Goal: Task Accomplishment & Management: Complete application form

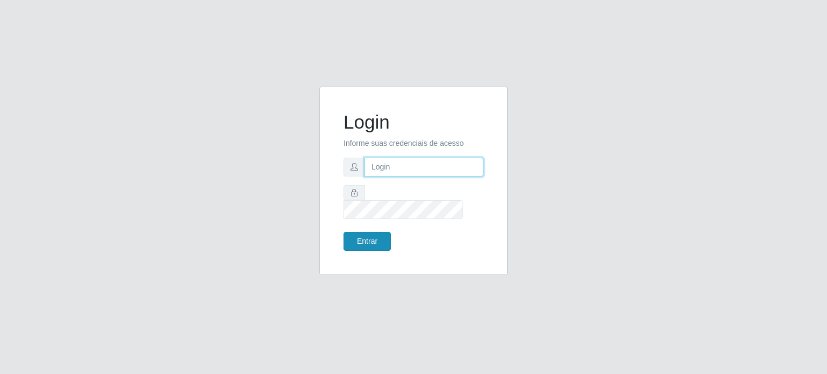
type input "[PERSON_NAME][EMAIL_ADDRESS][DOMAIN_NAME]"
click at [361, 235] on button "Entrar" at bounding box center [366, 241] width 47 height 19
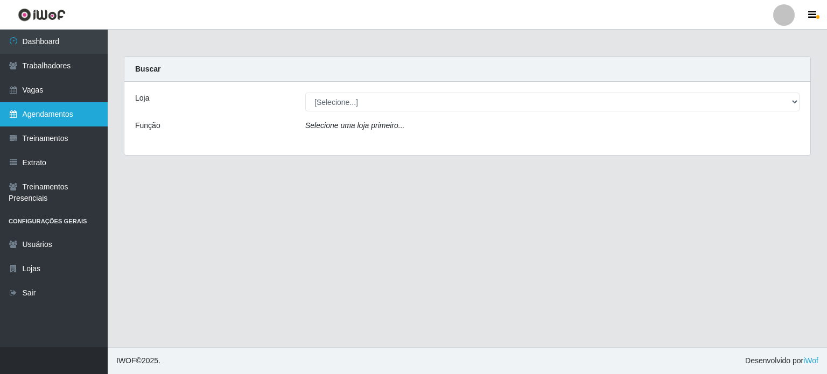
click at [27, 116] on link "Agendamentos" at bounding box center [54, 114] width 108 height 24
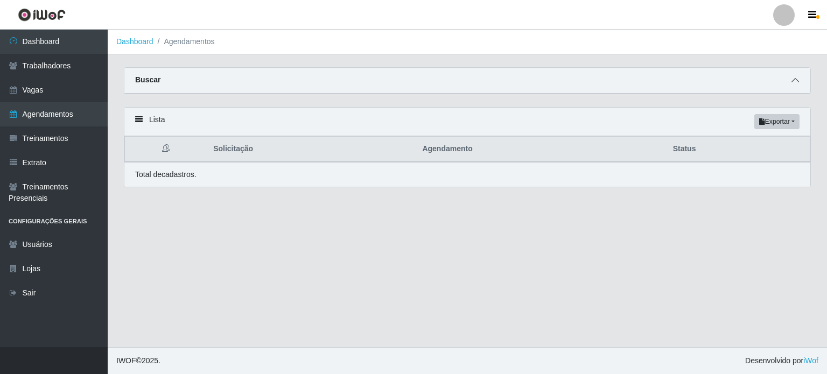
click at [795, 81] on icon at bounding box center [795, 80] width 8 height 8
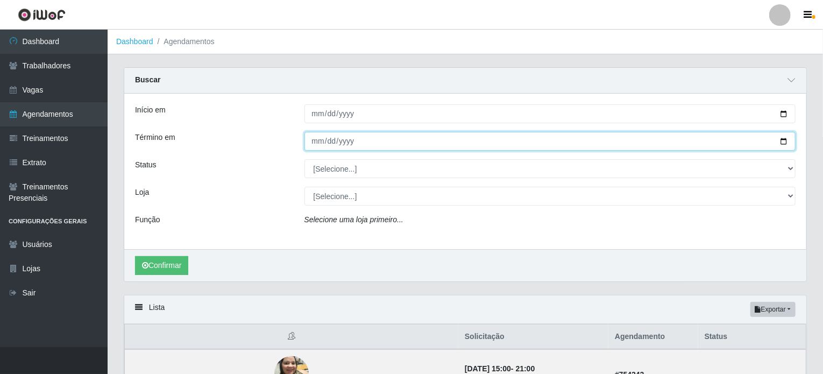
click at [369, 144] on input "Término em" at bounding box center [551, 141] width 492 height 19
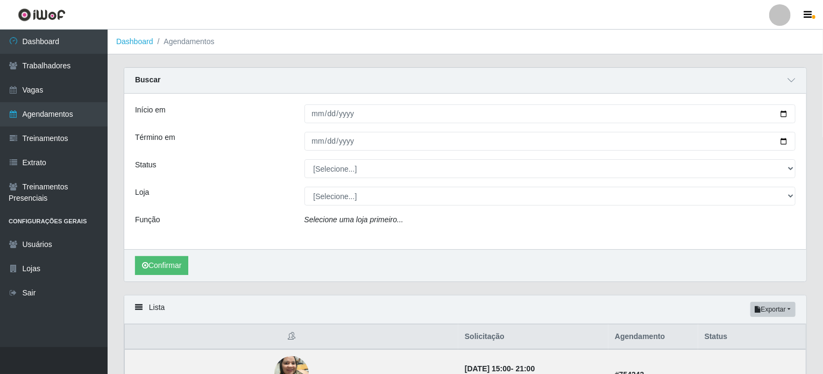
click at [291, 227] on div "Função" at bounding box center [211, 222] width 169 height 16
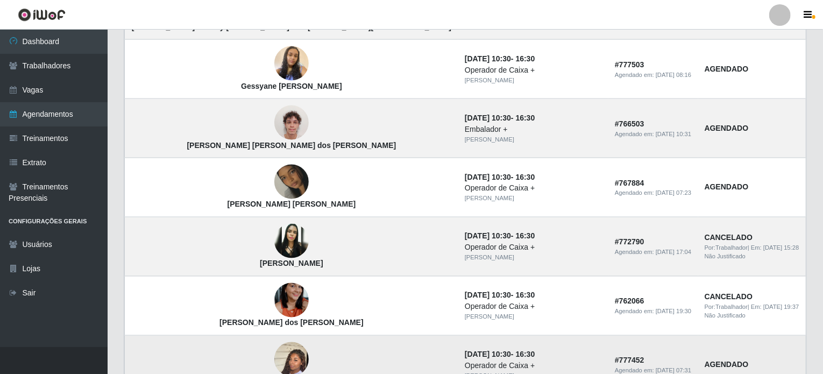
scroll to position [934, 0]
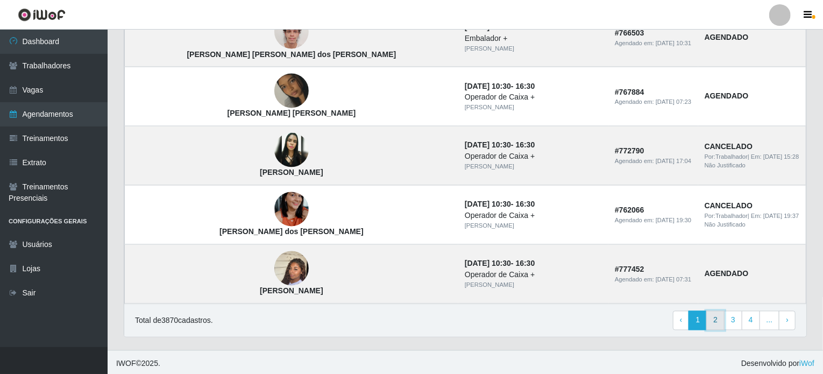
click at [721, 316] on link "2" at bounding box center [716, 320] width 18 height 19
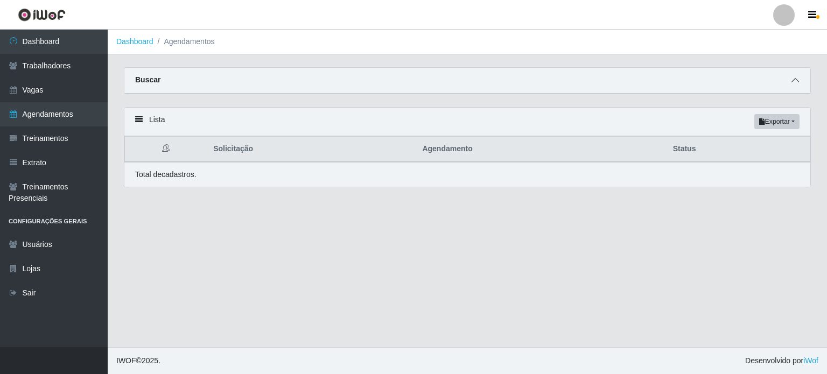
click at [796, 80] on icon at bounding box center [795, 80] width 8 height 8
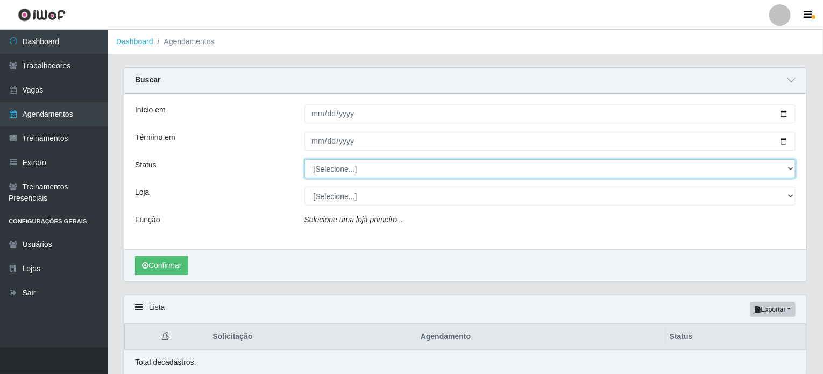
click at [442, 173] on select "[Selecione...] AGENDADO AGUARDANDO LIBERAR EM ANDAMENTO EM REVISÃO FINALIZADO C…" at bounding box center [551, 168] width 492 height 19
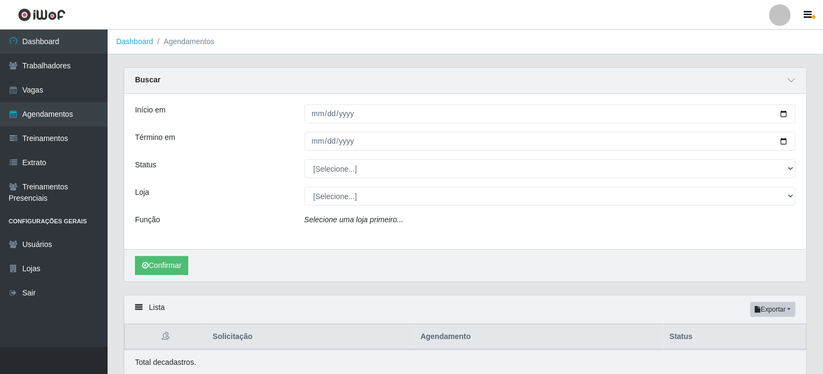
click at [260, 187] on div "Loja" at bounding box center [211, 196] width 169 height 19
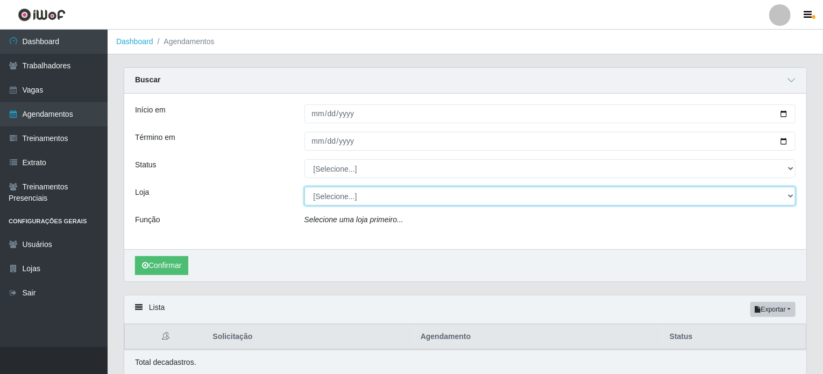
click at [349, 189] on select "[Selecione...] Iskisita Atakado - Alecrim Iskisita Atakado - Centro de Distribu…" at bounding box center [551, 196] width 492 height 19
select select "424"
click at [305, 187] on select "[Selecione...] Iskisita Atakado - Alecrim Iskisita Atakado - Centro de Distribu…" at bounding box center [551, 196] width 492 height 19
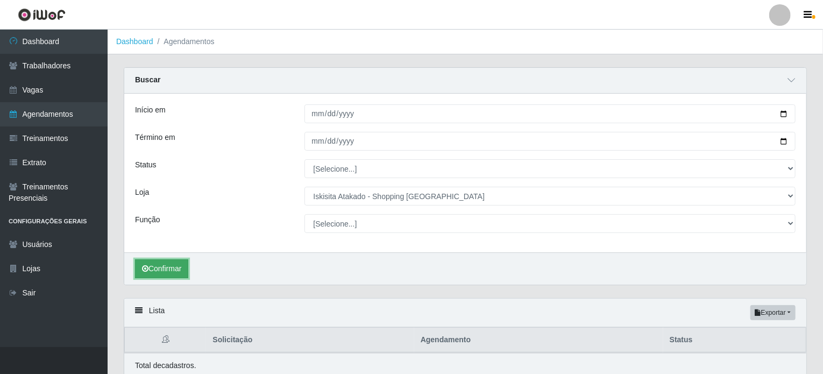
click at [151, 266] on button "Confirmar" at bounding box center [161, 268] width 53 height 19
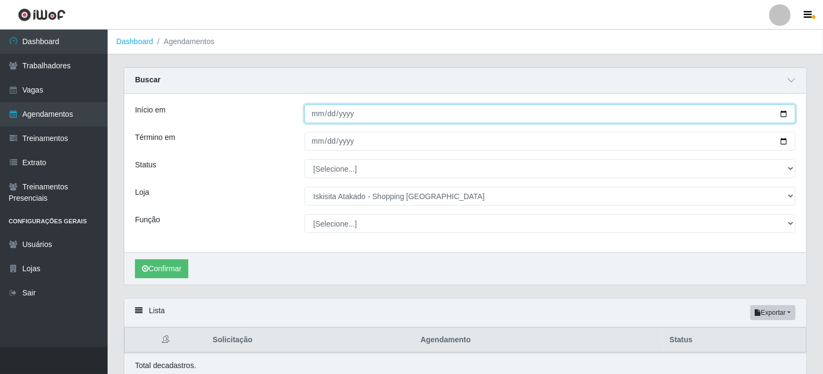
click at [314, 113] on input "Início em" at bounding box center [551, 113] width 492 height 19
drag, startPoint x: 781, startPoint y: 111, endPoint x: 775, endPoint y: 112, distance: 6.5
click at [781, 111] on input "Início em" at bounding box center [551, 113] width 492 height 19
type input "[DATE]"
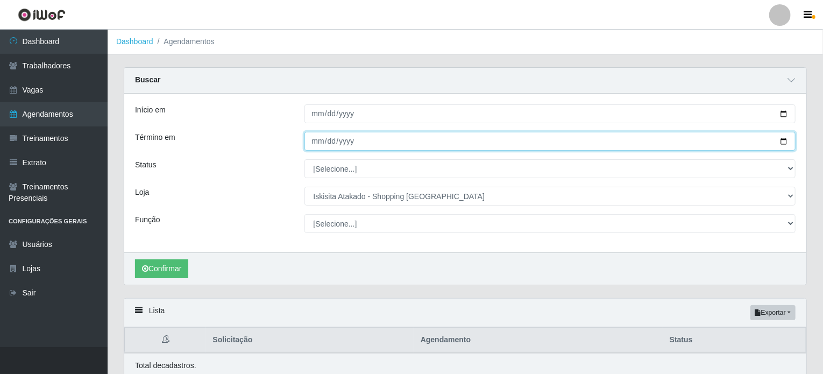
click at [316, 142] on input "Término em" at bounding box center [551, 141] width 492 height 19
click at [781, 143] on input "Término em" at bounding box center [551, 141] width 492 height 19
type input "[DATE]"
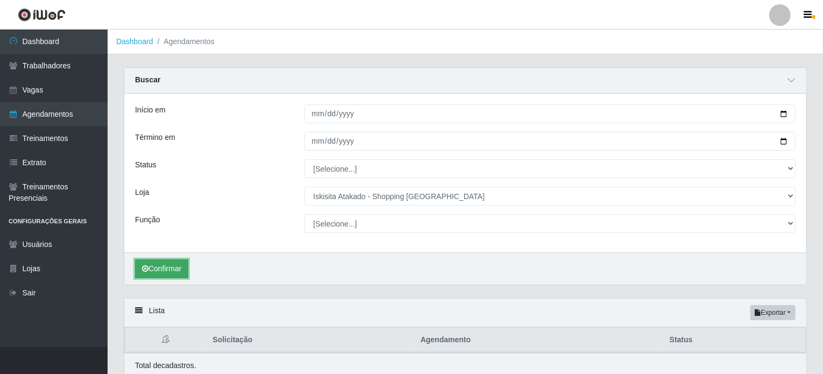
click at [176, 268] on button "Confirmar" at bounding box center [161, 268] width 53 height 19
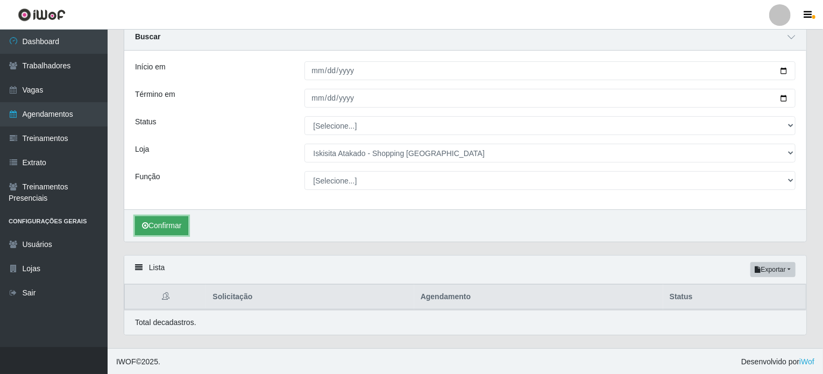
click at [156, 224] on button "Confirmar" at bounding box center [161, 225] width 53 height 19
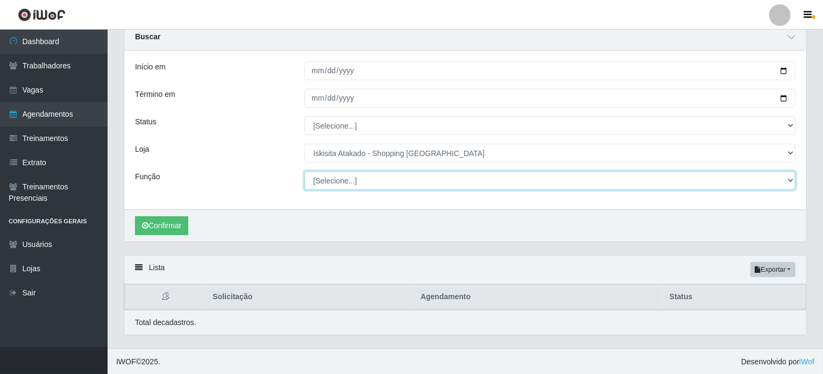
click at [329, 183] on select "[Selecione...] Auxiliar de Estacionamento Auxiliar de Estacionamento + Auxiliar…" at bounding box center [551, 180] width 492 height 19
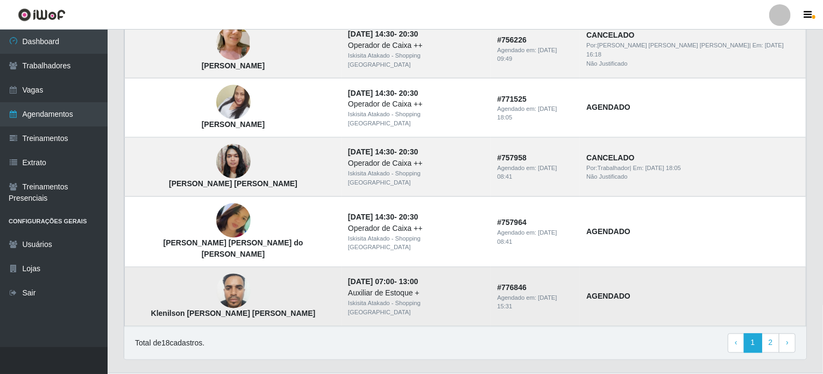
scroll to position [936, 0]
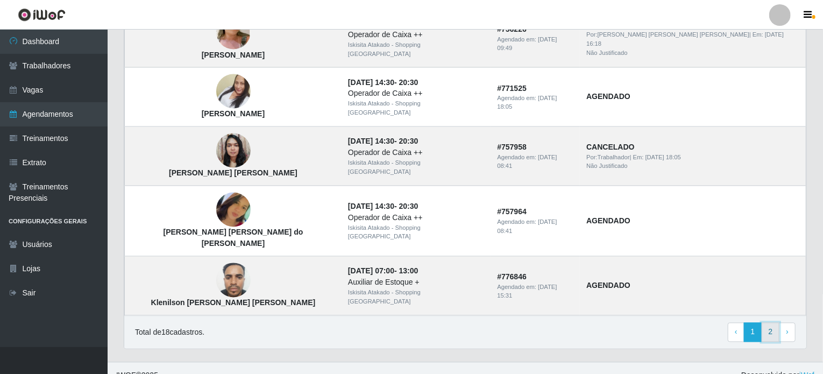
click at [768, 323] on link "2" at bounding box center [771, 332] width 18 height 19
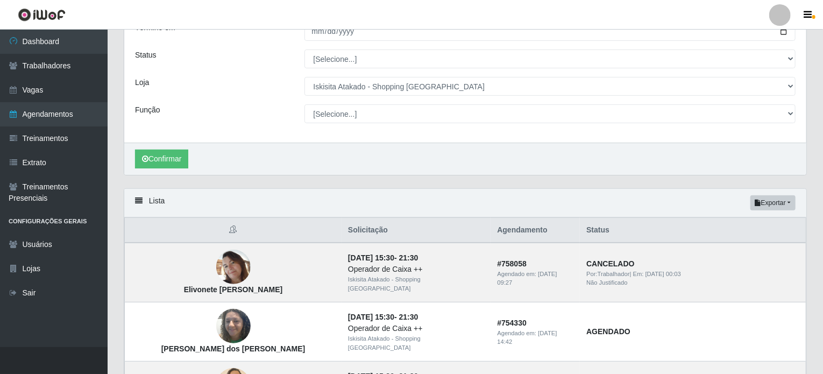
scroll to position [0, 0]
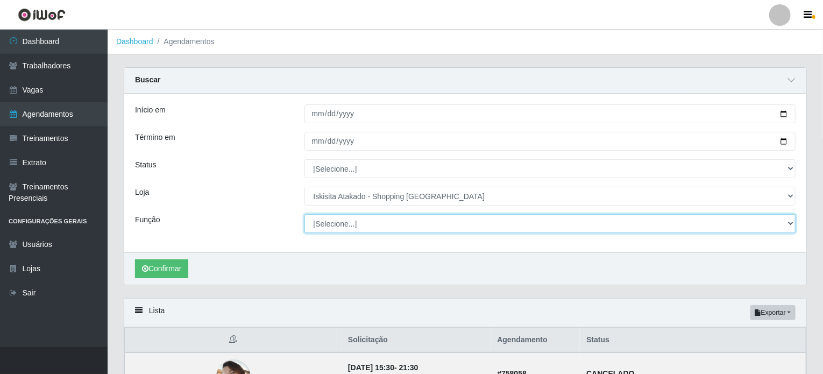
click at [790, 222] on select "[Selecione...] Auxiliar de Estacionamento Auxiliar de Estacionamento + Auxiliar…" at bounding box center [551, 223] width 492 height 19
click at [305, 214] on select "[Selecione...] Auxiliar de Estacionamento Auxiliar de Estacionamento + Auxiliar…" at bounding box center [551, 223] width 492 height 19
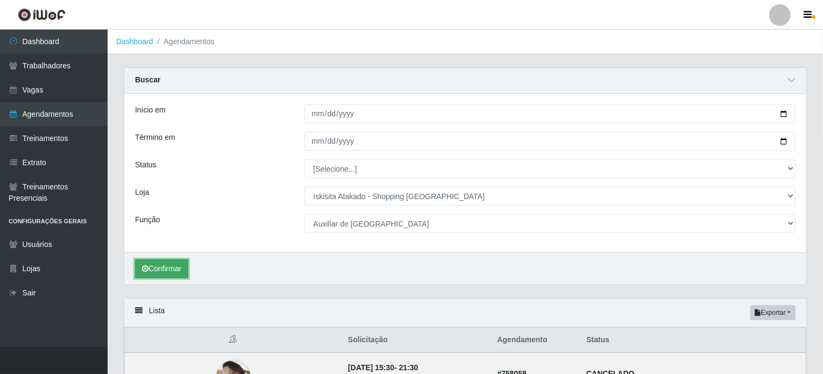
click at [176, 267] on button "Confirmar" at bounding box center [161, 268] width 53 height 19
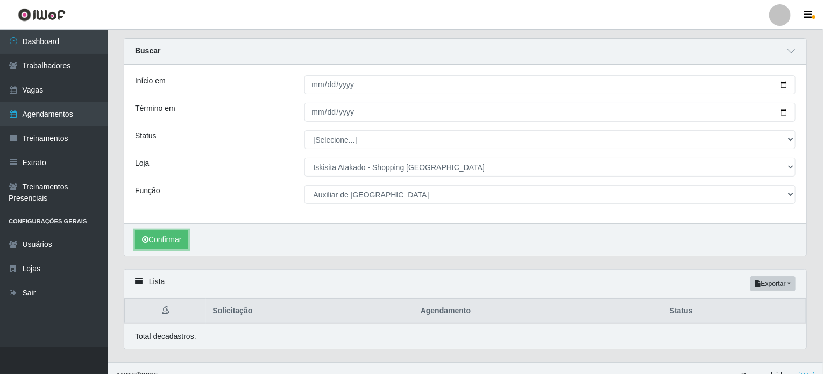
scroll to position [43, 0]
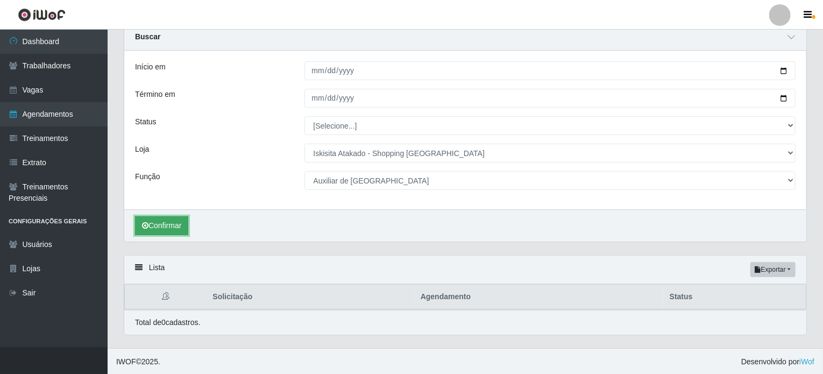
click at [176, 227] on button "Confirmar" at bounding box center [161, 225] width 53 height 19
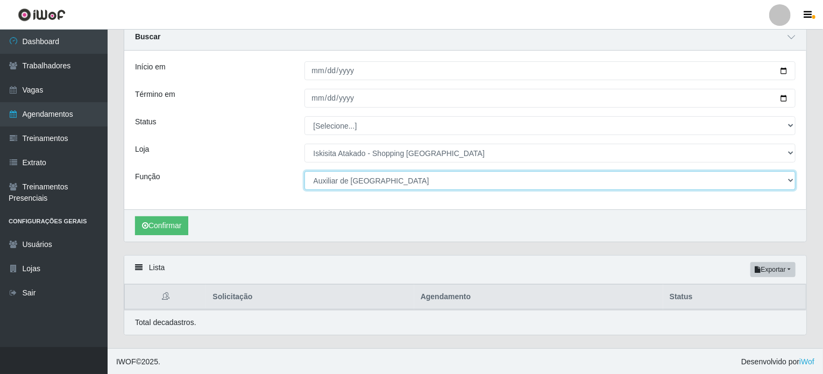
click at [790, 178] on select "[Selecione...] Auxiliar de Estacionamento Auxiliar de Estacionamento + Auxiliar…" at bounding box center [551, 180] width 492 height 19
click at [305, 171] on select "[Selecione...] Auxiliar de Estacionamento Auxiliar de Estacionamento + Auxiliar…" at bounding box center [551, 180] width 492 height 19
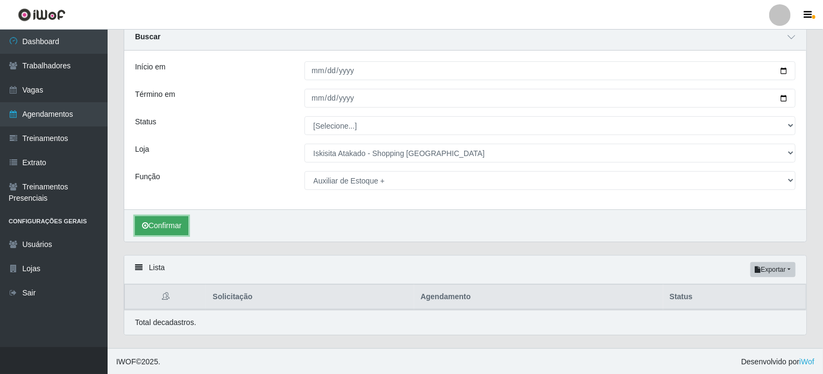
click at [178, 223] on button "Confirmar" at bounding box center [161, 225] width 53 height 19
click at [160, 225] on button "Confirmar" at bounding box center [161, 225] width 53 height 19
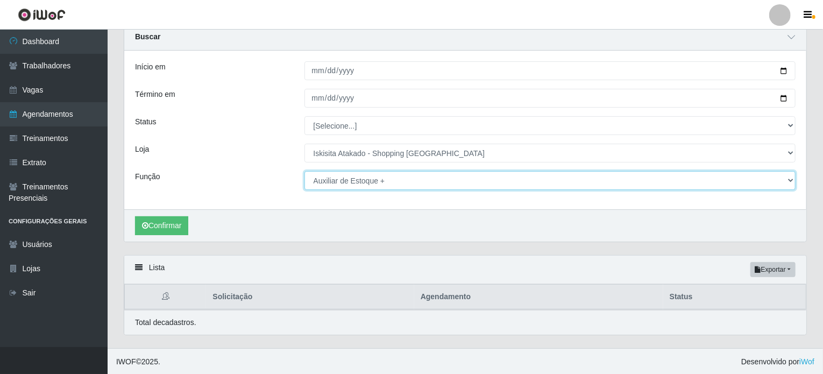
drag, startPoint x: 329, startPoint y: 185, endPoint x: 305, endPoint y: 185, distance: 23.7
click at [305, 185] on select "[Selecione...] Auxiliar de Estacionamento Auxiliar de Estacionamento + Auxiliar…" at bounding box center [551, 180] width 492 height 19
select select "[Selecione...]"
click at [305, 171] on select "[Selecione...] Auxiliar de Estacionamento Auxiliar de Estacionamento + Auxiliar…" at bounding box center [551, 180] width 492 height 19
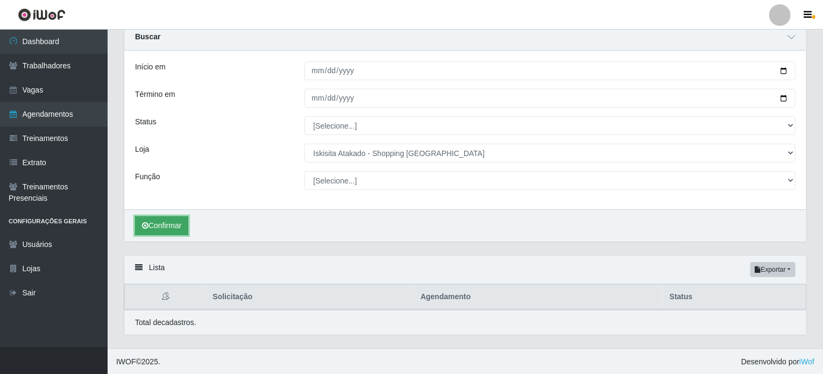
click at [155, 220] on button "Confirmar" at bounding box center [161, 225] width 53 height 19
